Goal: Task Accomplishment & Management: Use online tool/utility

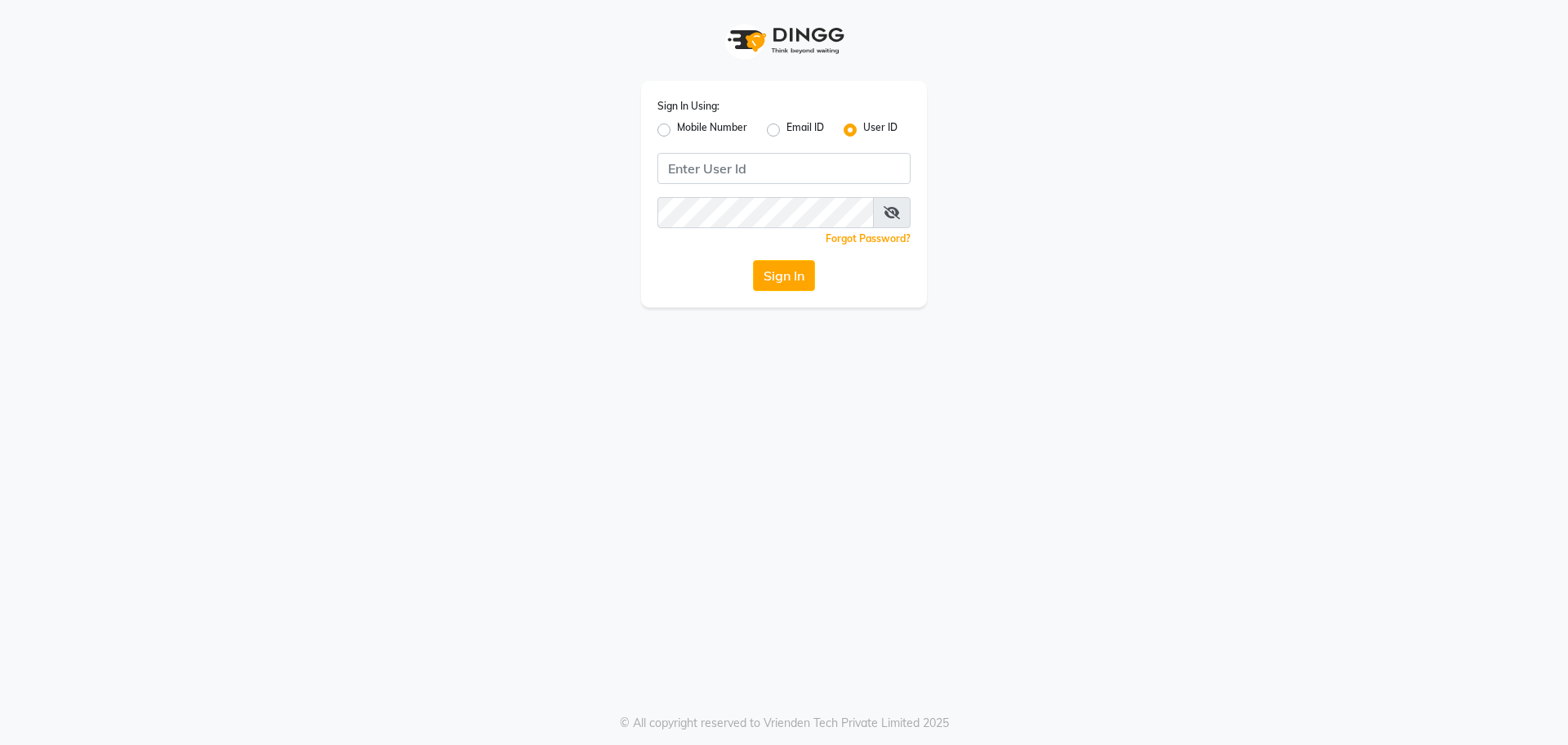
click at [677, 127] on label "Mobile Number" at bounding box center [712, 129] width 71 height 20
click at [677, 127] on input "Mobile Number" at bounding box center [681, 124] width 10 height 10
radio input "true"
radio input "false"
click at [817, 177] on input "Username" at bounding box center [811, 168] width 199 height 31
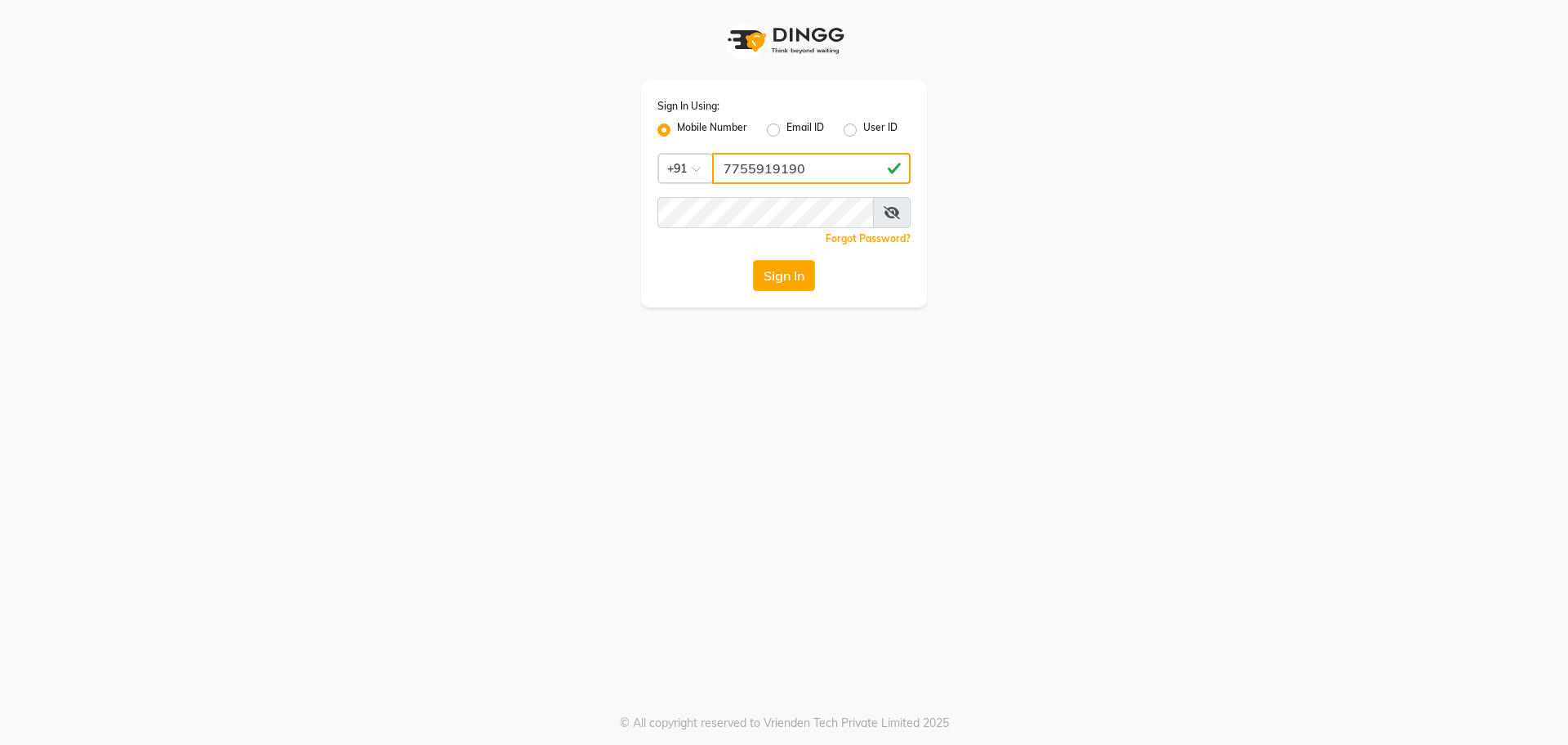
type input "7755919190"
click at [753, 260] on button "Sign In" at bounding box center [784, 275] width 62 height 31
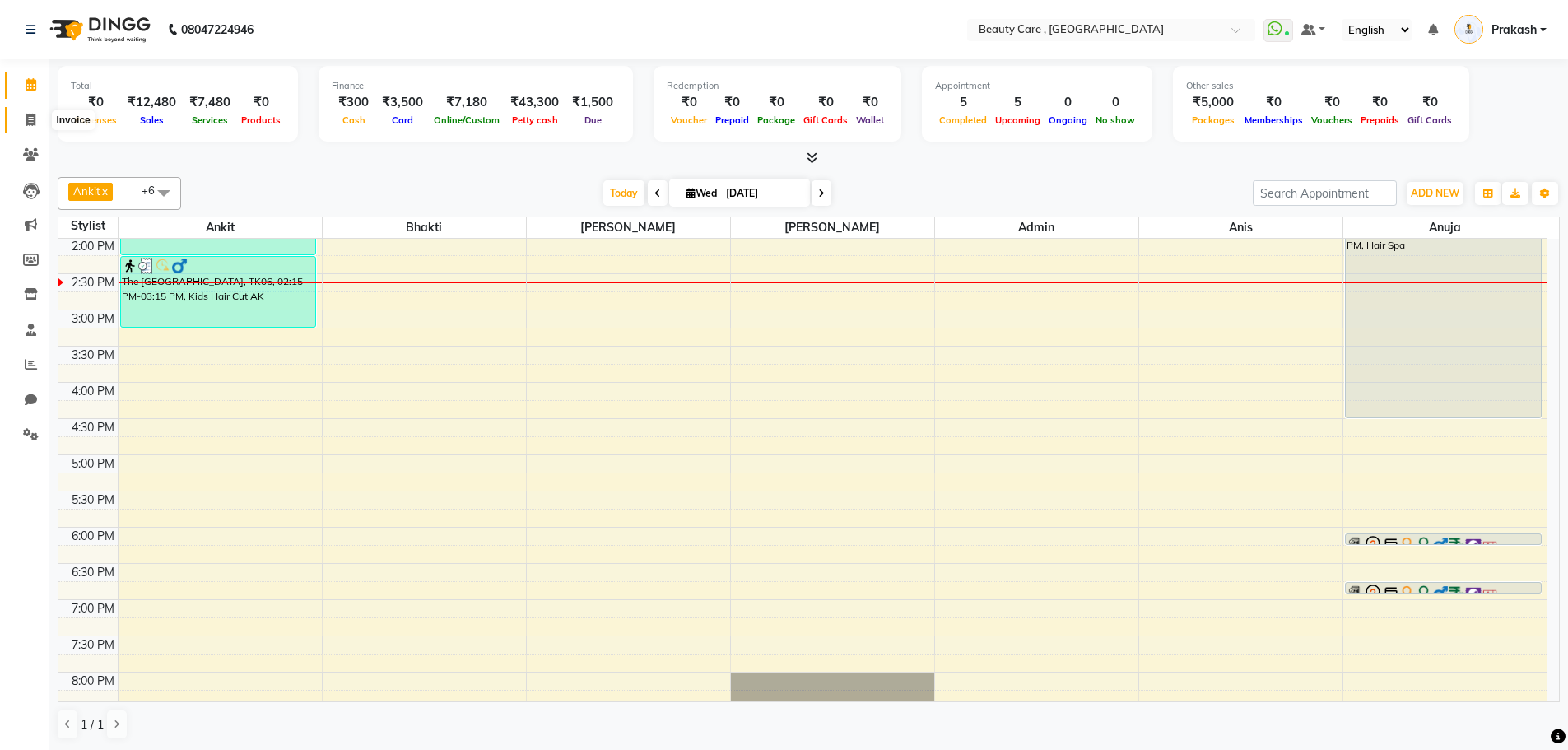
click at [24, 122] on span at bounding box center [31, 121] width 29 height 19
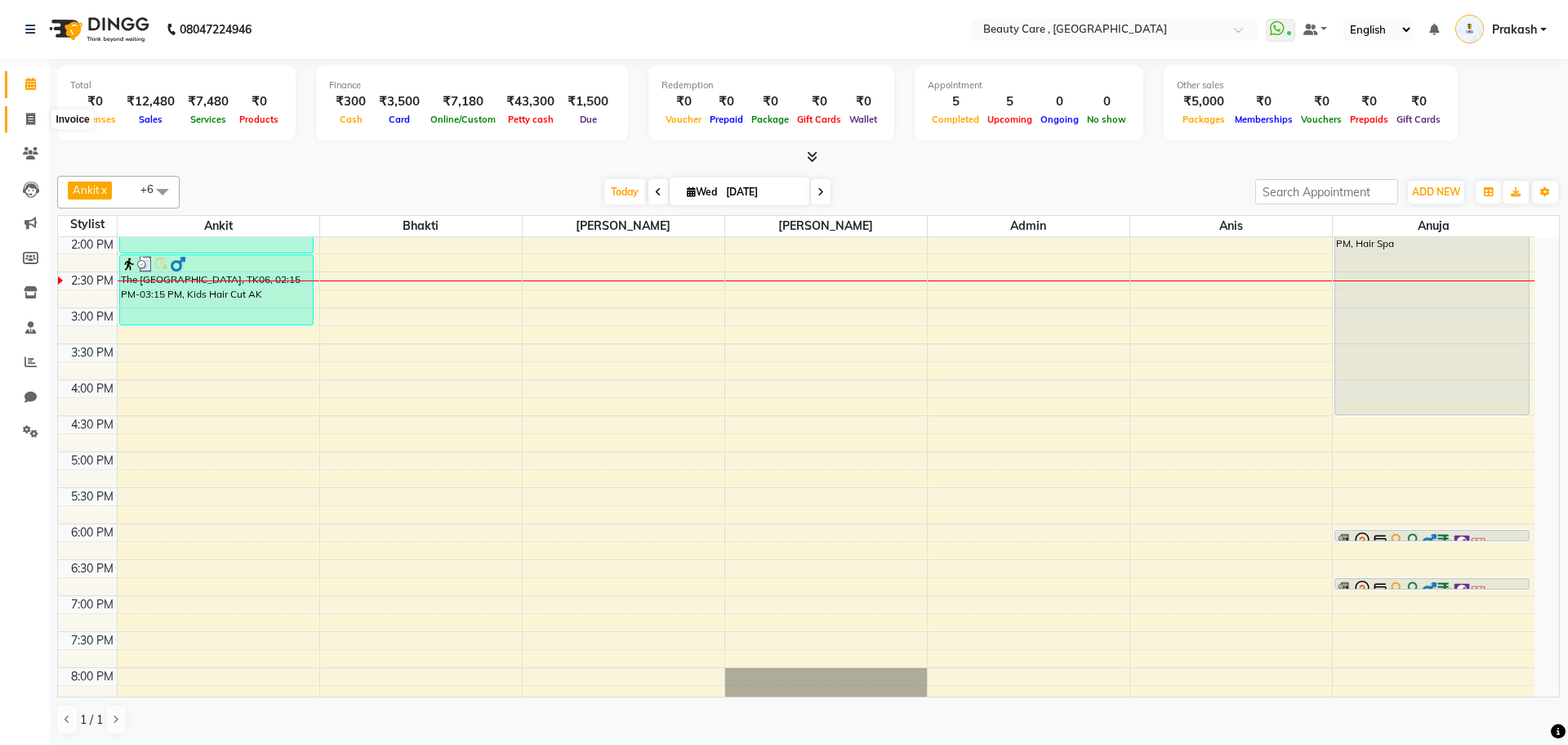
select select "service"
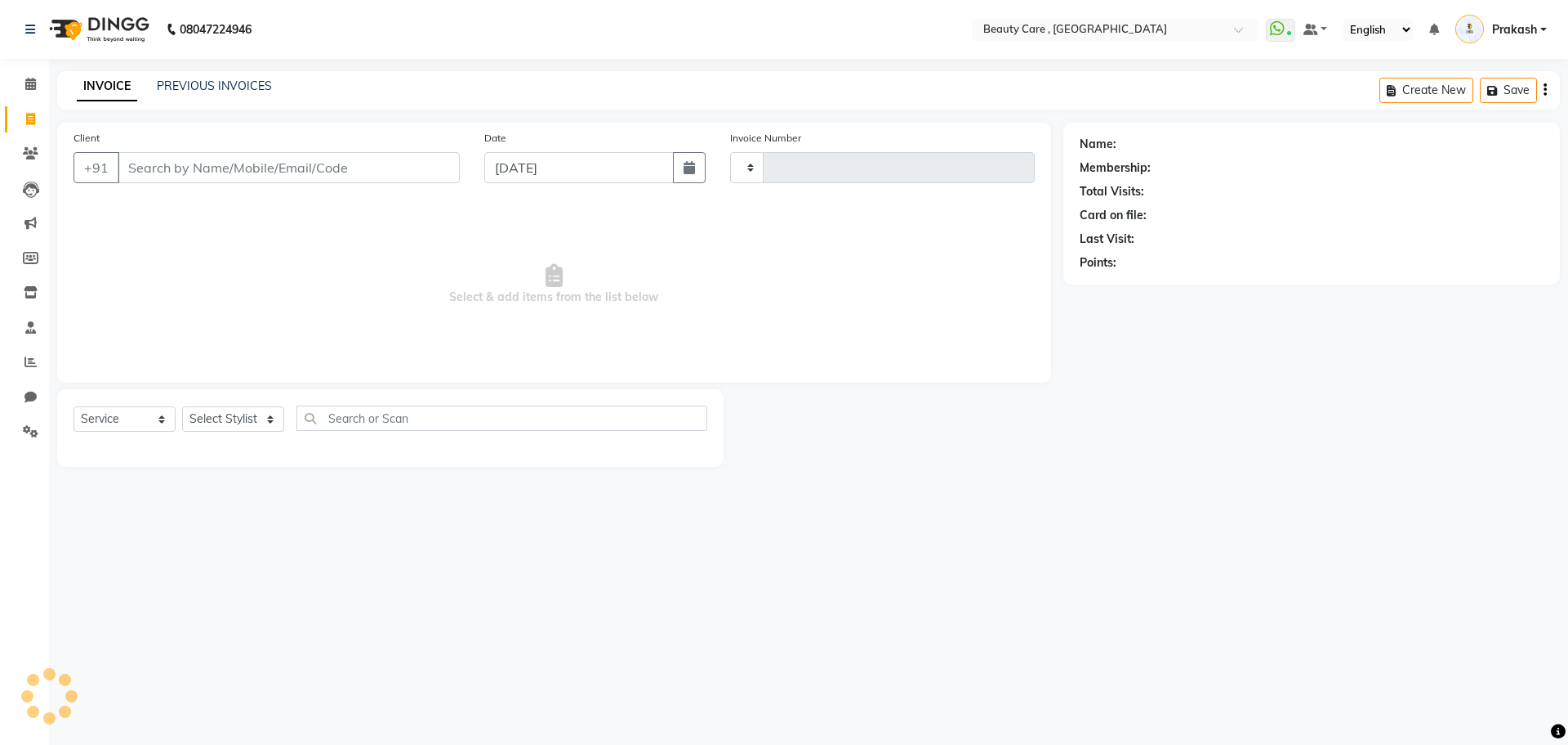
type input "3049"
select select "5646"
click at [29, 83] on icon at bounding box center [30, 84] width 10 height 12
click at [174, 160] on input "Client" at bounding box center [289, 167] width 343 height 31
click at [244, 160] on input "Client" at bounding box center [289, 167] width 343 height 31
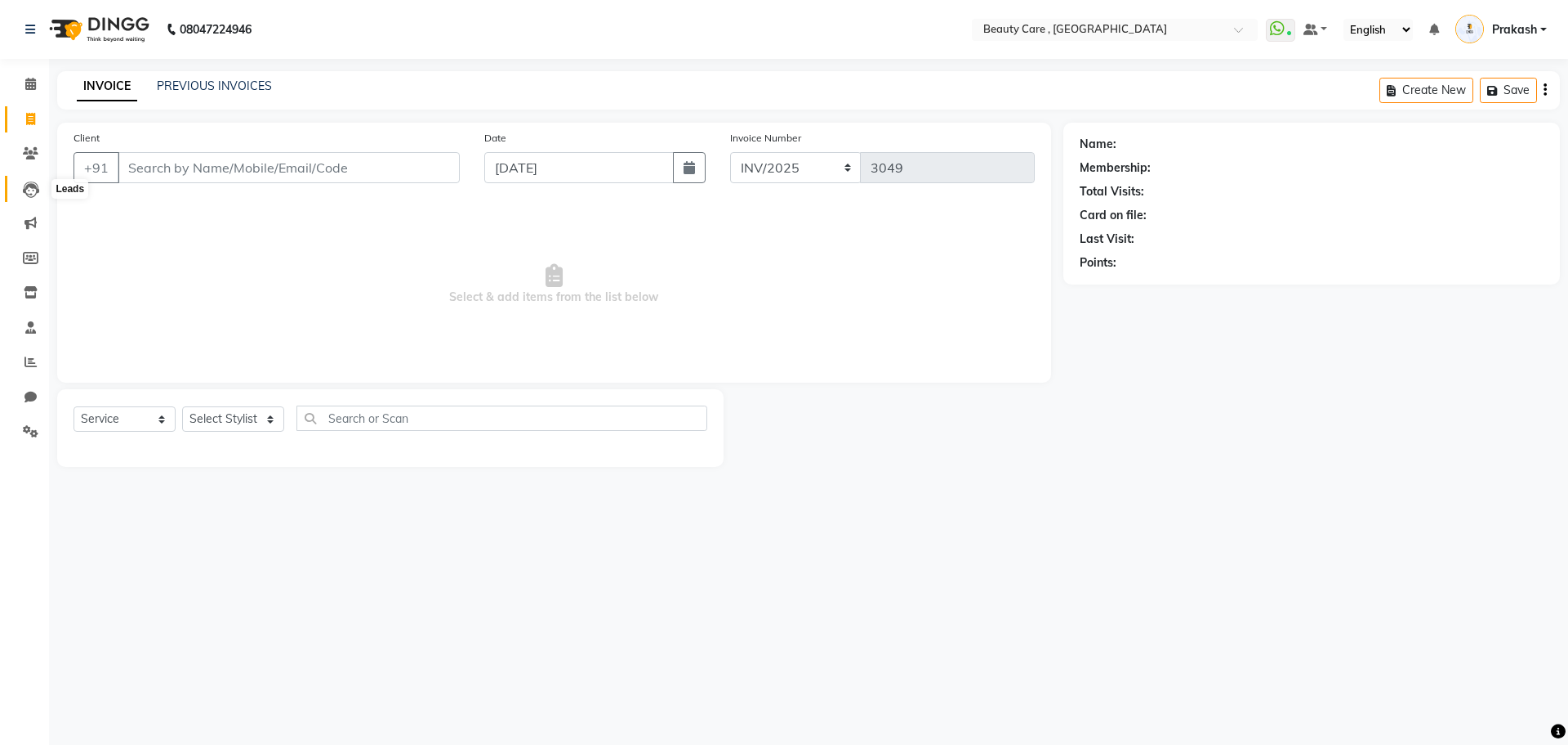
click at [37, 180] on span at bounding box center [31, 190] width 29 height 19
click at [26, 239] on li "Marketing" at bounding box center [24, 224] width 49 height 35
click at [29, 269] on link "Members" at bounding box center [24, 258] width 39 height 27
click at [258, 170] on input "Client" at bounding box center [289, 167] width 343 height 31
click at [36, 81] on icon at bounding box center [30, 84] width 10 height 12
